Goal: Task Accomplishment & Management: Manage account settings

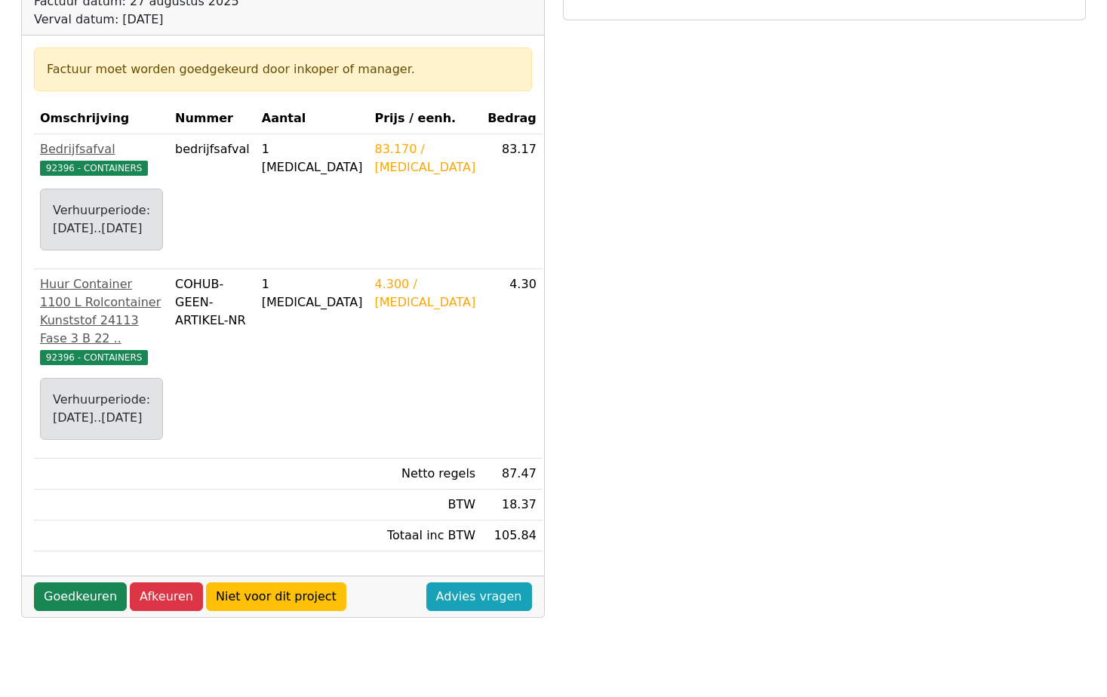
scroll to position [226, 0]
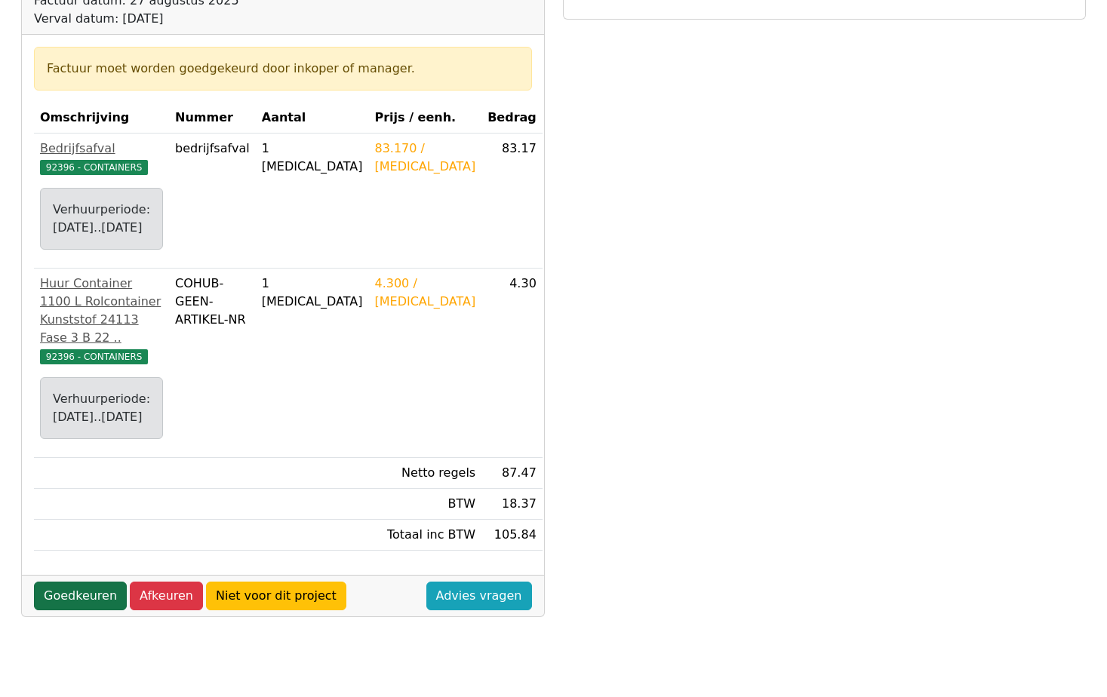
click at [74, 611] on link "Goedkeuren" at bounding box center [80, 596] width 93 height 29
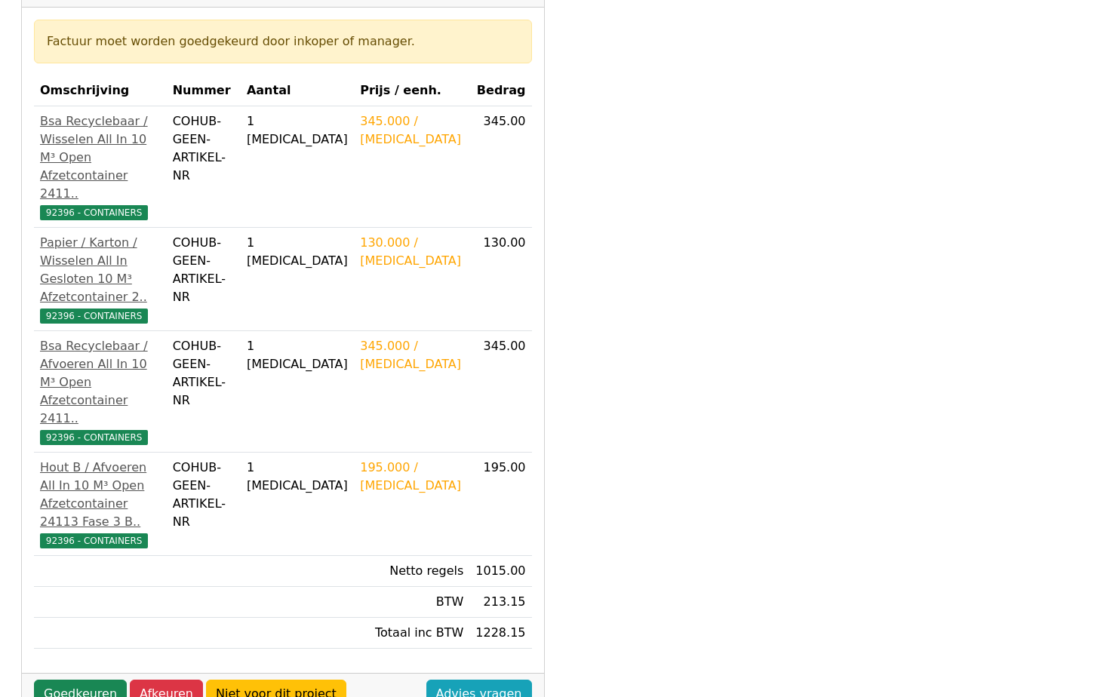
scroll to position [302, 0]
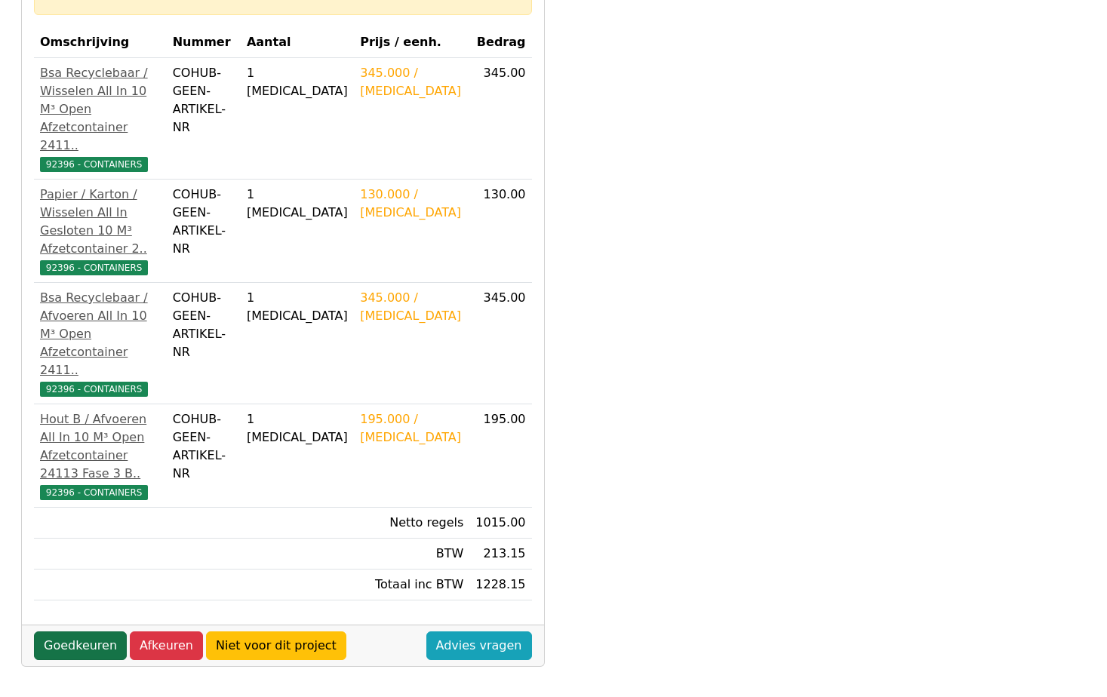
click at [63, 632] on link "Goedkeuren" at bounding box center [80, 646] width 93 height 29
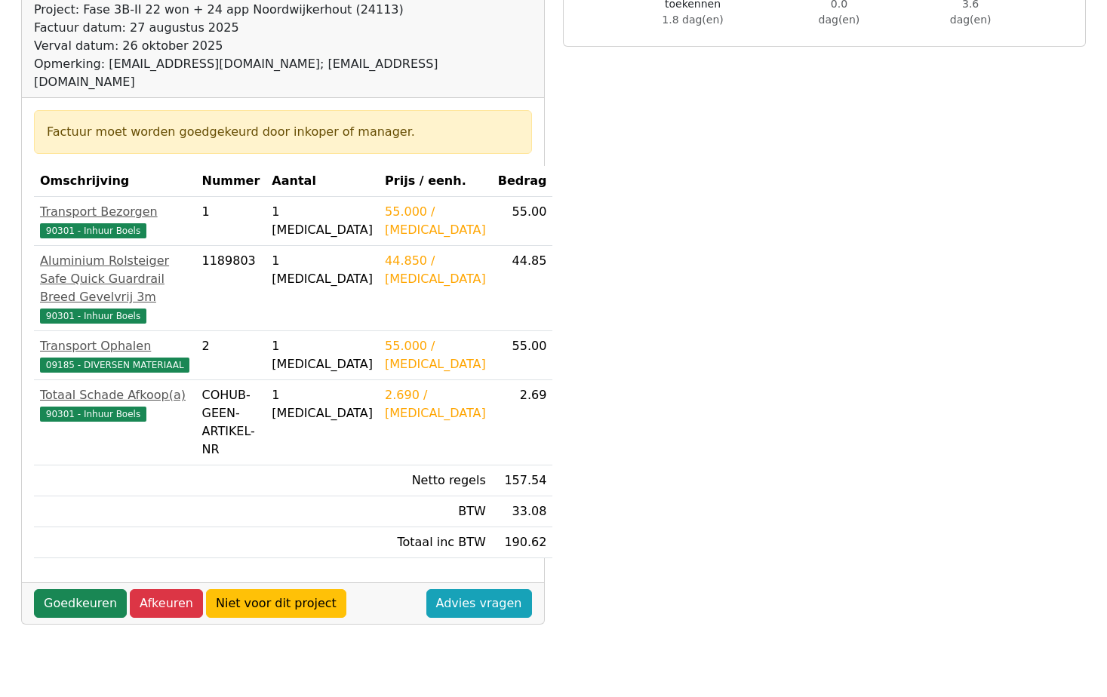
scroll to position [226, 0]
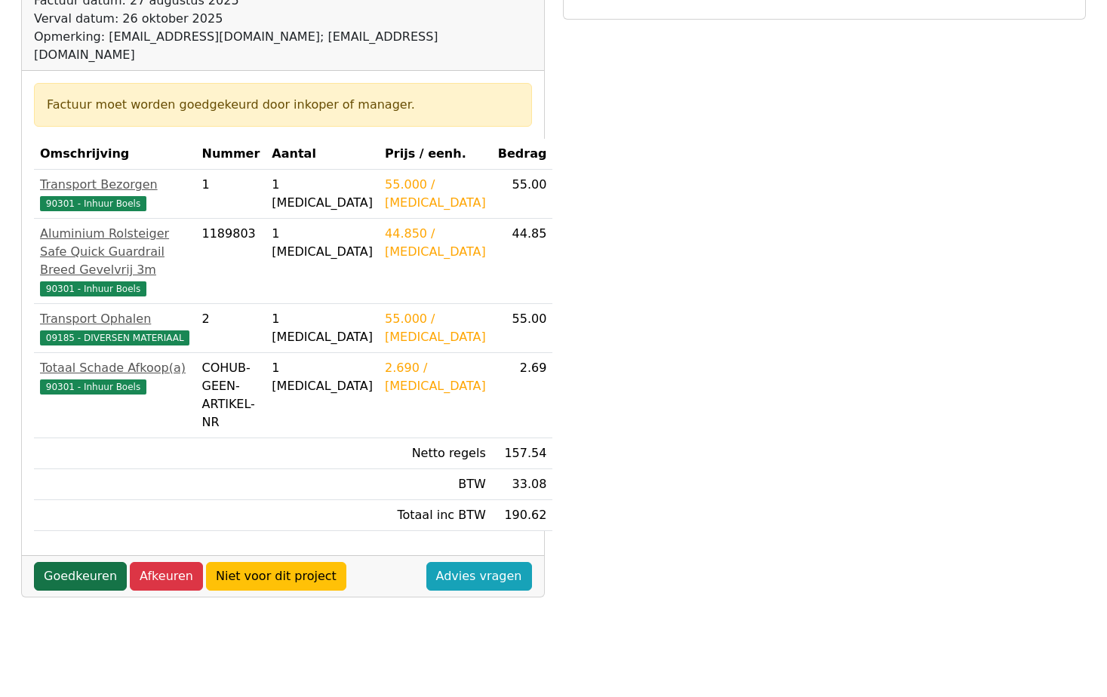
click at [74, 562] on link "Goedkeuren" at bounding box center [80, 576] width 93 height 29
